Goal: Check status

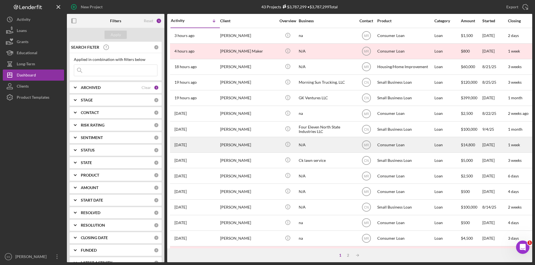
click at [384, 143] on div "Consumer Loan" at bounding box center [405, 145] width 56 height 15
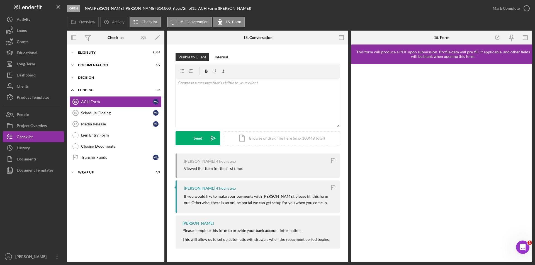
click at [73, 75] on icon "Icon/Expander" at bounding box center [72, 77] width 11 height 11
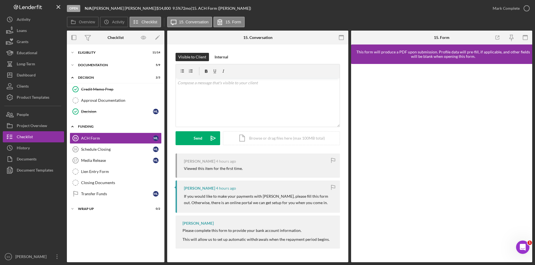
click at [74, 127] on icon "Icon/Expander" at bounding box center [72, 126] width 11 height 11
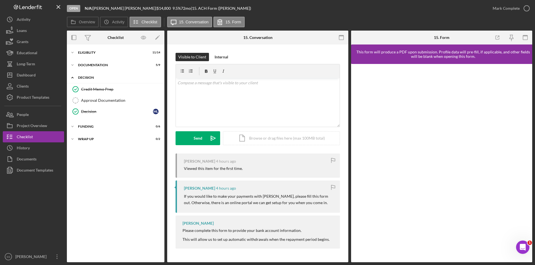
click at [71, 77] on icon "Icon/Expander" at bounding box center [72, 77] width 11 height 11
click at [73, 67] on icon "Icon/Expander" at bounding box center [72, 65] width 11 height 11
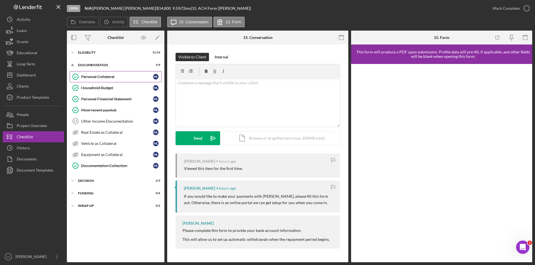
click at [100, 77] on div "Personal Collateral" at bounding box center [117, 77] width 72 height 4
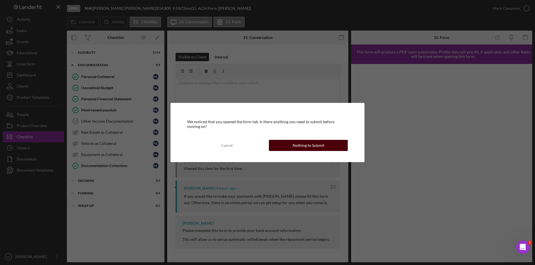
click at [307, 148] on div "Nothing to Submit" at bounding box center [308, 145] width 32 height 11
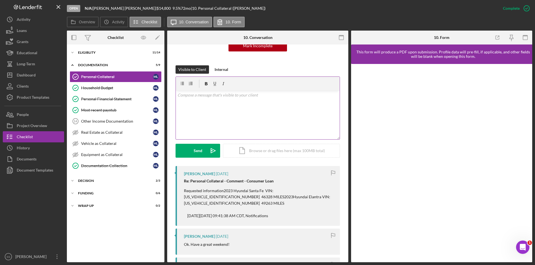
scroll to position [74, 0]
